Goal: Task Accomplishment & Management: Complete application form

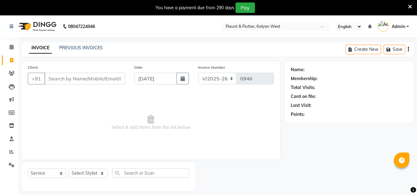
select select "4941"
select select "service"
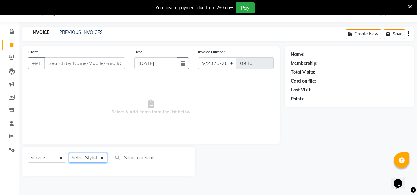
click at [81, 157] on select "Select Stylist [PERSON_NAME] [PERSON_NAME] [PERSON_NAME] [PERSON_NAME] [PERSON_…" at bounding box center [88, 158] width 39 height 10
select select "40577"
click at [69, 153] on select "Select Stylist [PERSON_NAME] [PERSON_NAME] [PERSON_NAME] [PERSON_NAME] [PERSON_…" at bounding box center [88, 158] width 39 height 10
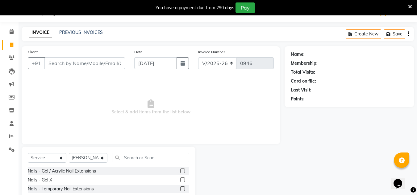
click at [416, 100] on div "Name: Membership: Total Visits: Card on file: Last Visit: Points:" at bounding box center [352, 142] width 134 height 192
click at [82, 165] on div "Select Service Product Membership Package Voucher Prepaid Gift Card Select Styl…" at bounding box center [108, 160] width 161 height 15
click at [81, 150] on div "Select Service Product Membership Package Voucher Prepaid Gift Card Select Styl…" at bounding box center [109, 192] width 174 height 91
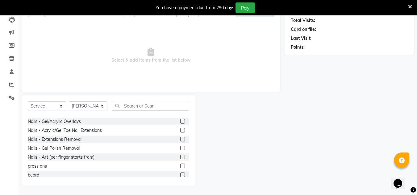
scroll to position [52, 0]
click at [57, 140] on div "Nails - Extensions Removal" at bounding box center [55, 139] width 54 height 6
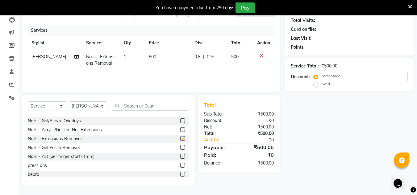
checkbox input "false"
click at [141, 106] on input "text" at bounding box center [150, 106] width 77 height 10
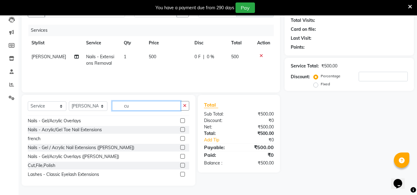
scroll to position [0, 0]
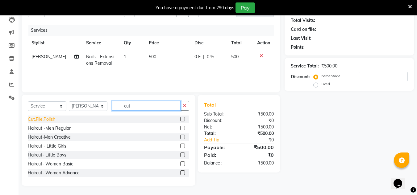
type input "cut"
click at [52, 117] on div "Cut,File,Polish" at bounding box center [41, 119] width 27 height 6
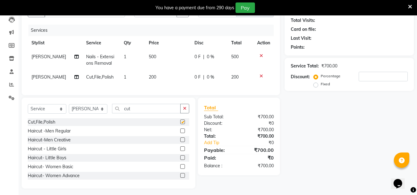
checkbox input "false"
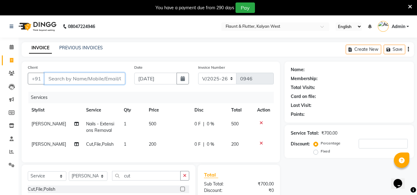
click at [81, 76] on input "Client" at bounding box center [84, 79] width 81 height 12
type input "8"
type input "0"
type input "8828960080"
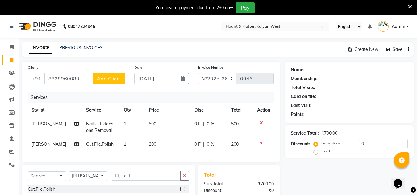
click at [118, 80] on span "Add Client" at bounding box center [109, 79] width 24 height 6
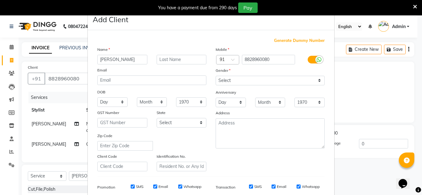
type input "[PERSON_NAME]"
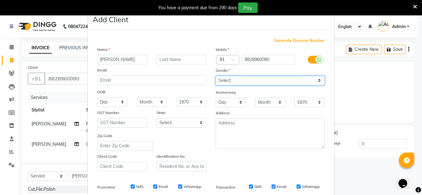
click at [222, 83] on select "Select [DEMOGRAPHIC_DATA] [DEMOGRAPHIC_DATA] Other Prefer Not To Say" at bounding box center [269, 81] width 109 height 10
select select "[DEMOGRAPHIC_DATA]"
click at [215, 76] on select "Select [DEMOGRAPHIC_DATA] [DEMOGRAPHIC_DATA] Other Prefer Not To Say" at bounding box center [269, 81] width 109 height 10
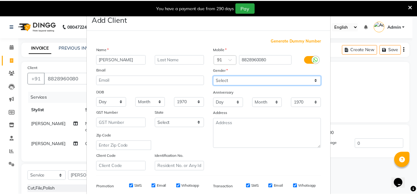
scroll to position [90, 0]
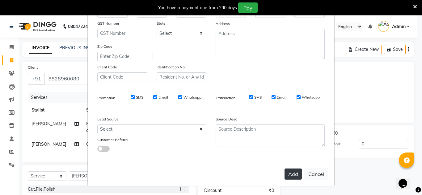
click at [294, 178] on button "Add" at bounding box center [292, 174] width 17 height 11
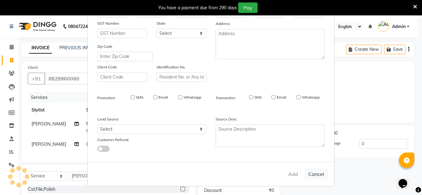
select select
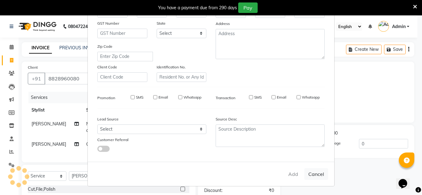
select select
checkbox input "false"
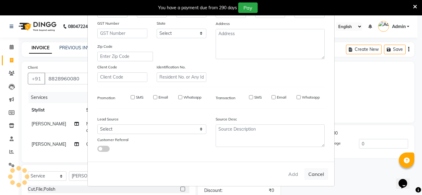
checkbox input "false"
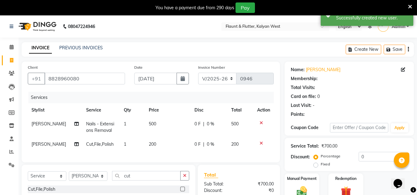
select select "1: Object"
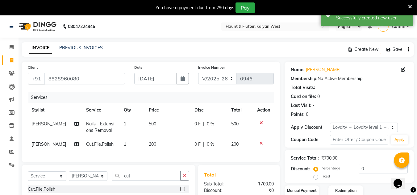
scroll to position [75, 0]
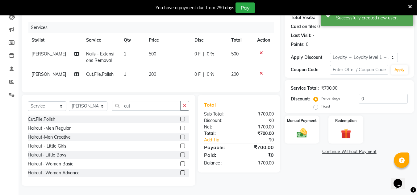
click at [284, 124] on div "Manual Payment Redemption" at bounding box center [349, 130] width 139 height 28
click at [292, 127] on div "Manual Payment" at bounding box center [302, 129] width 36 height 29
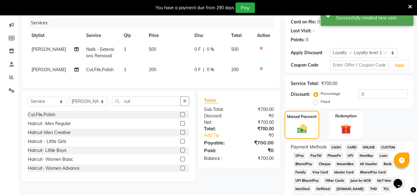
click at [335, 145] on span "CASH" at bounding box center [335, 147] width 13 height 7
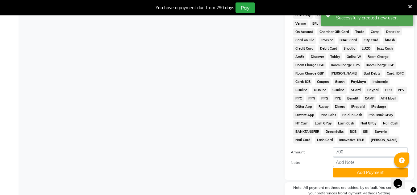
scroll to position [304, 0]
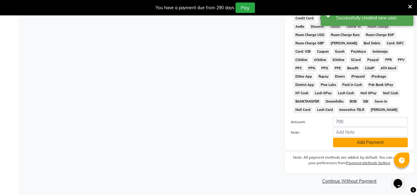
click at [345, 143] on button "Add Payment" at bounding box center [370, 143] width 75 height 10
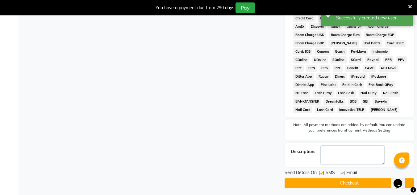
click at [340, 172] on label at bounding box center [342, 173] width 5 height 5
click at [340, 172] on input "checkbox" at bounding box center [342, 174] width 4 height 4
checkbox input "false"
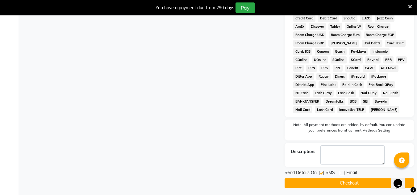
click at [340, 180] on button "Checkout" at bounding box center [349, 184] width 129 height 10
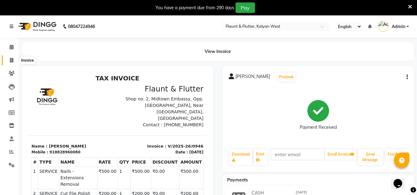
click at [13, 60] on icon at bounding box center [11, 60] width 3 height 5
select select "service"
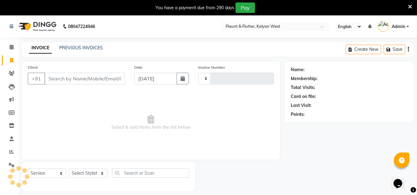
scroll to position [15, 0]
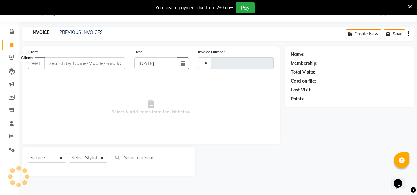
type input "0947"
select select "4941"
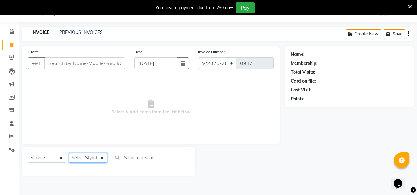
click at [83, 160] on select "Select Stylist [PERSON_NAME] [PERSON_NAME] [PERSON_NAME] [PERSON_NAME] [PERSON_…" at bounding box center [88, 158] width 39 height 10
select select "52860"
click at [69, 153] on select "Select Stylist [PERSON_NAME] [PERSON_NAME] [PERSON_NAME] [PERSON_NAME] [PERSON_…" at bounding box center [88, 158] width 39 height 10
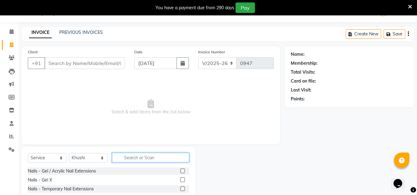
click at [159, 156] on input "text" at bounding box center [150, 158] width 77 height 10
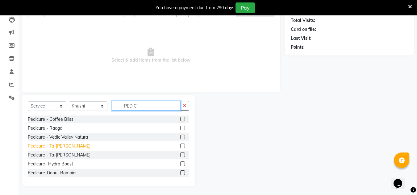
type input "PEDIC"
click at [50, 148] on div "Pedicure - Ta-[PERSON_NAME]" at bounding box center [59, 146] width 63 height 6
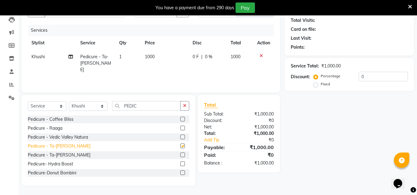
checkbox input "false"
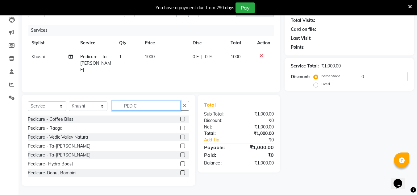
click at [149, 103] on input "PEDIC" at bounding box center [146, 106] width 69 height 10
type input "P"
type input "MANICU"
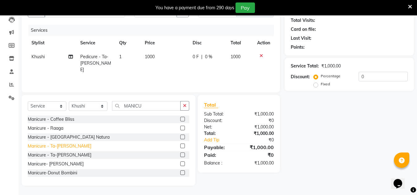
click at [61, 148] on div "Manicure - Ta-[PERSON_NAME]" at bounding box center [60, 146] width 64 height 6
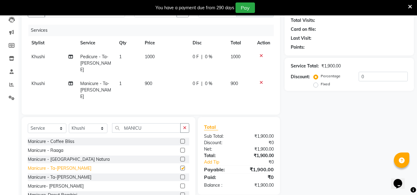
checkbox input "false"
click at [95, 124] on select "Select Stylist [PERSON_NAME] [PERSON_NAME] [PERSON_NAME] [PERSON_NAME] [PERSON_…" at bounding box center [88, 129] width 39 height 10
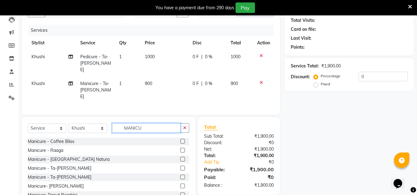
click at [156, 123] on input "MANICU" at bounding box center [146, 128] width 69 height 10
type input "M"
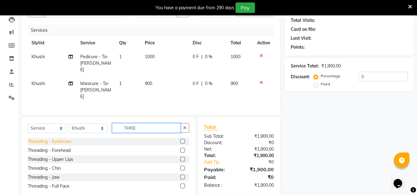
type input "THRE"
click at [49, 139] on div "Threading - Eyebrows" at bounding box center [50, 142] width 44 height 6
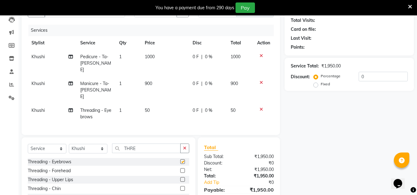
checkbox input "false"
click at [66, 177] on div "Threading - Upper Lips" at bounding box center [50, 180] width 45 height 6
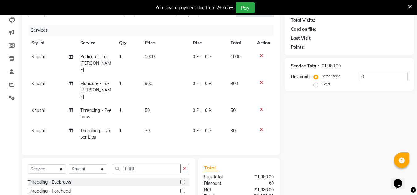
checkbox input "false"
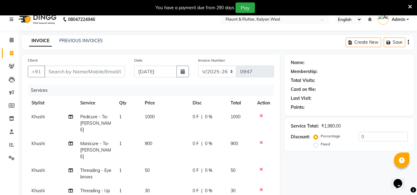
scroll to position [2, 0]
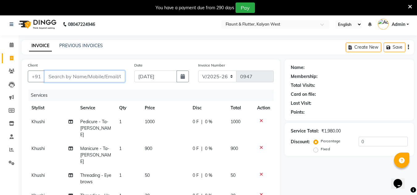
click at [66, 79] on input "Client" at bounding box center [84, 77] width 81 height 12
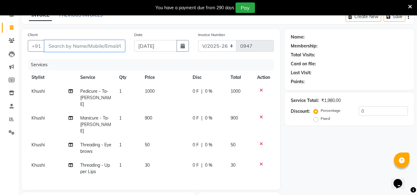
scroll to position [32, 0]
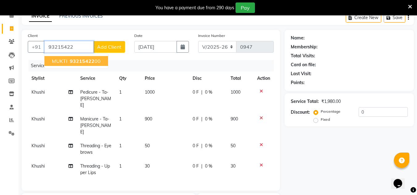
click at [89, 62] on span "93215422" at bounding box center [82, 61] width 25 height 6
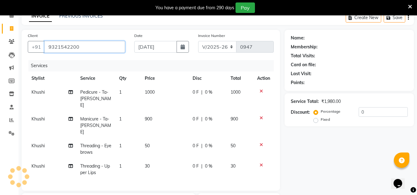
type input "9321542200"
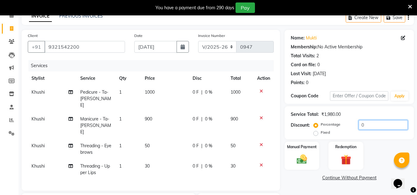
click at [372, 130] on input "0" at bounding box center [383, 125] width 49 height 10
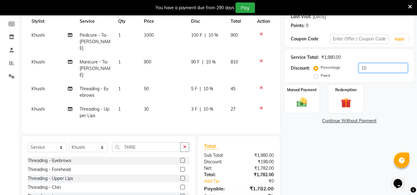
scroll to position [114, 0]
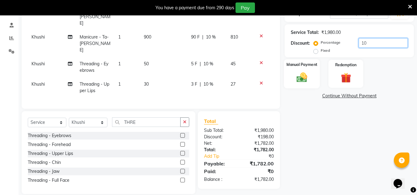
type input "10"
click at [316, 85] on div "Manual Payment" at bounding box center [302, 73] width 36 height 29
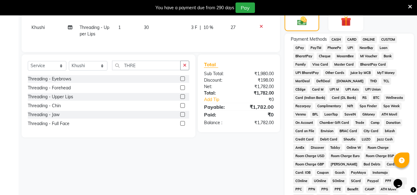
scroll to position [170, 0]
click at [335, 38] on span "CASH" at bounding box center [335, 39] width 13 height 7
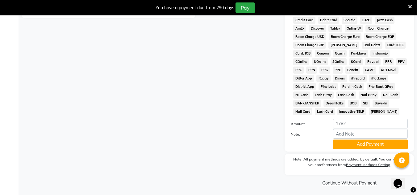
scroll to position [292, 0]
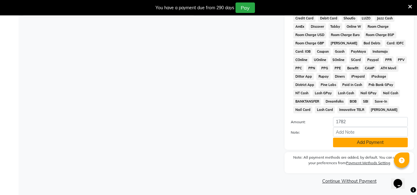
click at [343, 147] on button "Add Payment" at bounding box center [370, 143] width 75 height 10
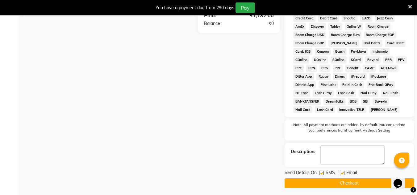
click at [341, 173] on label at bounding box center [342, 173] width 5 height 5
click at [341, 173] on input "checkbox" at bounding box center [342, 174] width 4 height 4
checkbox input "false"
click at [343, 186] on button "Checkout" at bounding box center [349, 184] width 129 height 10
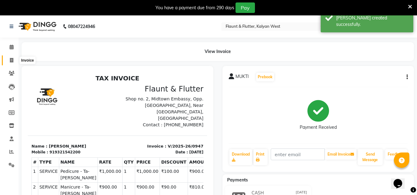
click at [12, 62] on icon at bounding box center [11, 60] width 3 height 5
select select "service"
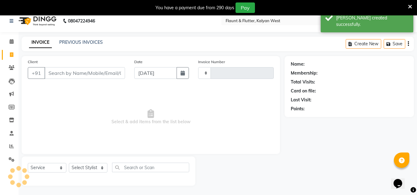
scroll to position [15, 0]
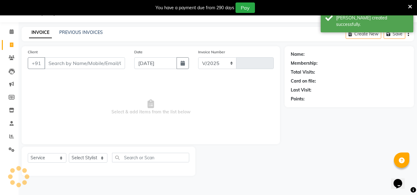
select select "4941"
type input "0948"
